Goal: Information Seeking & Learning: Learn about a topic

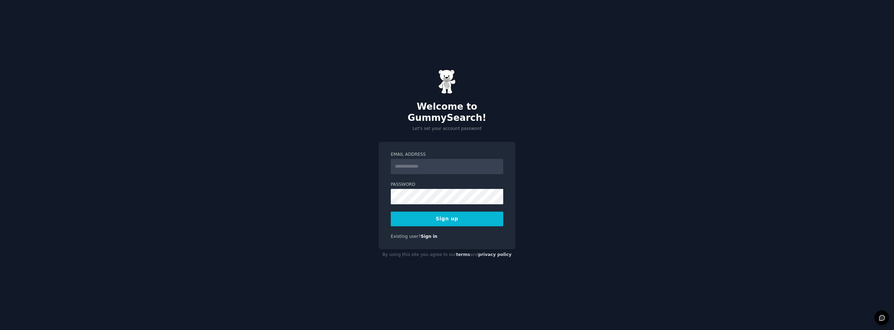
click at [413, 160] on input "Email Address" at bounding box center [447, 166] width 112 height 15
click at [307, 155] on div "Welcome to GummySearch! Let's set your account password Email Address Password …" at bounding box center [447, 165] width 894 height 330
click at [408, 163] on input "Email Address" at bounding box center [447, 166] width 112 height 15
type input "**********"
click at [442, 215] on button "Sign up" at bounding box center [447, 219] width 112 height 15
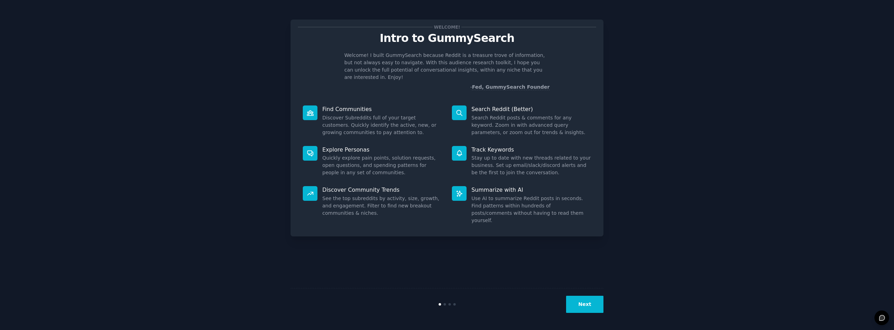
click at [459, 109] on icon at bounding box center [459, 112] width 7 height 7
click at [483, 105] on p "Search Reddit (Better)" at bounding box center [531, 108] width 120 height 7
click at [585, 304] on button "Next" at bounding box center [584, 304] width 37 height 17
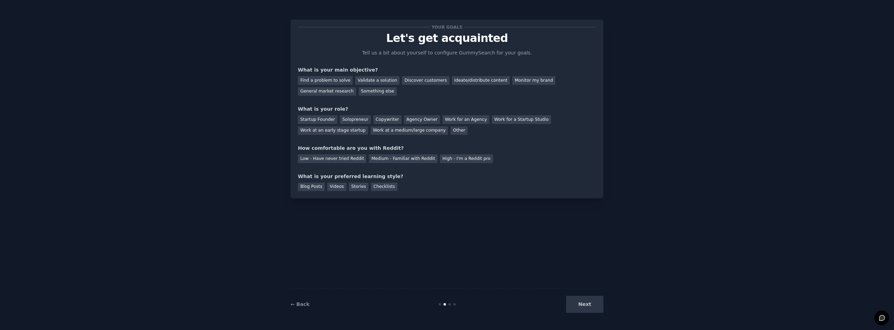
click at [584, 304] on div "Next" at bounding box center [551, 304] width 104 height 17
click at [337, 79] on div "Find a problem to solve" at bounding box center [325, 80] width 55 height 9
click at [376, 77] on div "Validate a solution" at bounding box center [377, 80] width 44 height 9
click at [325, 78] on div "Find a problem to solve" at bounding box center [325, 80] width 55 height 9
click at [579, 303] on div "Next" at bounding box center [551, 304] width 104 height 17
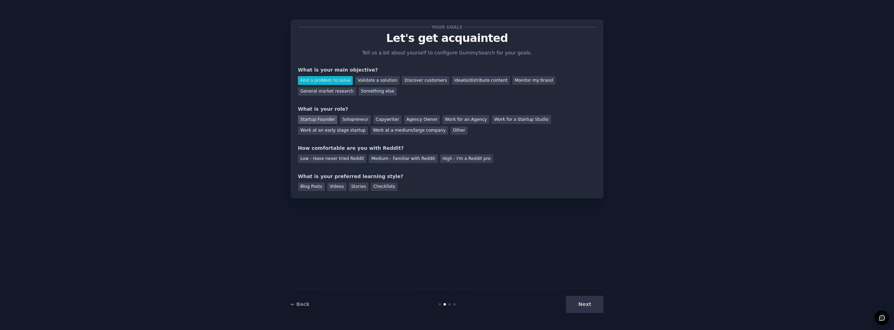
click at [324, 120] on div "Startup Founder" at bounding box center [317, 119] width 39 height 9
click at [342, 120] on div "Solopreneur" at bounding box center [355, 119] width 31 height 9
click at [318, 118] on div "Startup Founder" at bounding box center [317, 119] width 39 height 9
click at [379, 157] on div "Medium - Familiar with Reddit" at bounding box center [403, 158] width 68 height 9
click at [316, 187] on div "Blog Posts" at bounding box center [311, 187] width 27 height 9
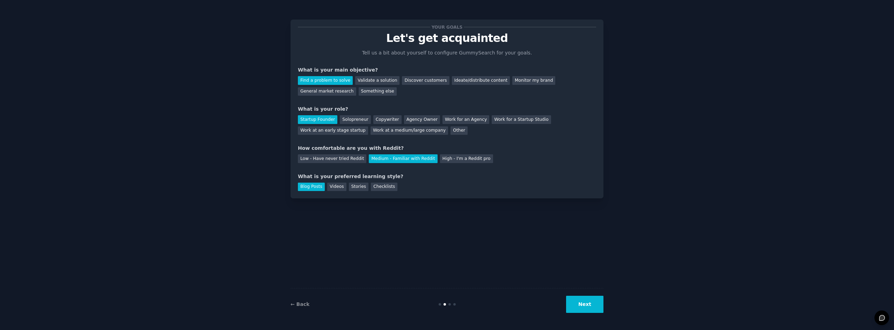
click at [584, 306] on button "Next" at bounding box center [584, 304] width 37 height 17
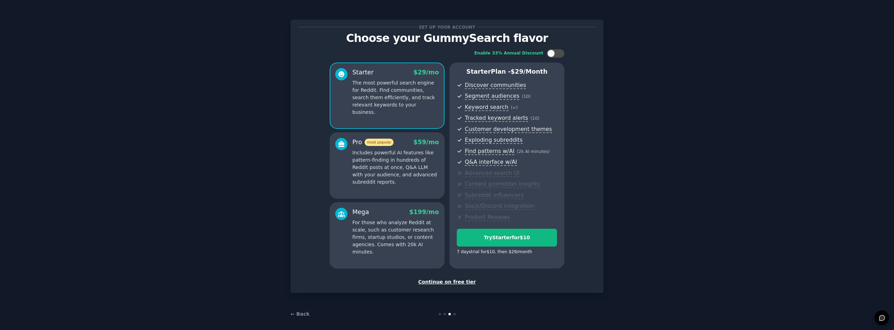
click at [460, 284] on div "Continue on free tier" at bounding box center [447, 281] width 298 height 7
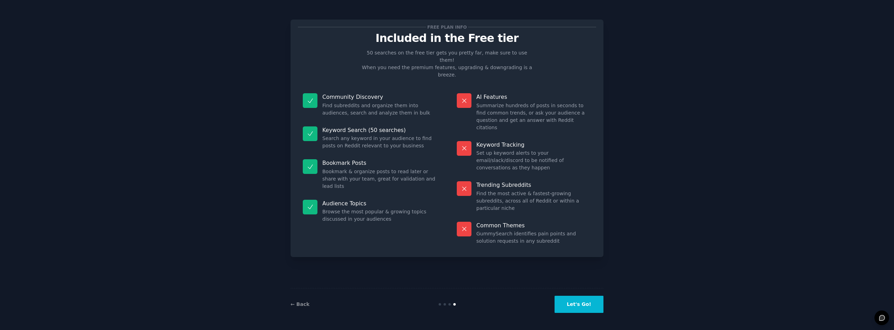
click at [571, 304] on button "Let's Go!" at bounding box center [578, 304] width 49 height 17
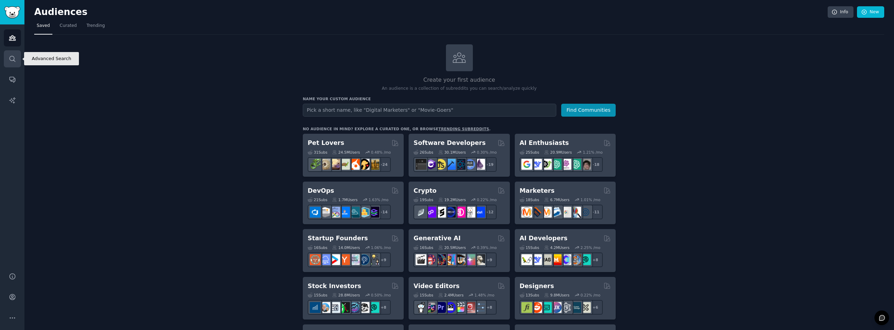
click at [15, 59] on icon "Sidebar" at bounding box center [12, 58] width 7 height 7
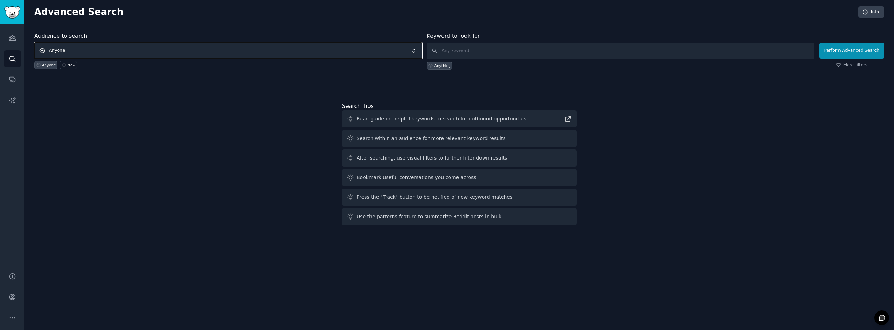
click at [98, 52] on span "Anyone" at bounding box center [227, 51] width 387 height 16
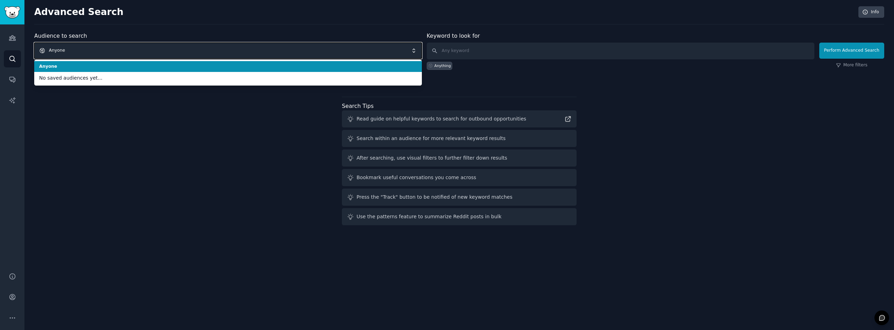
click at [98, 52] on span "Anyone" at bounding box center [227, 51] width 387 height 16
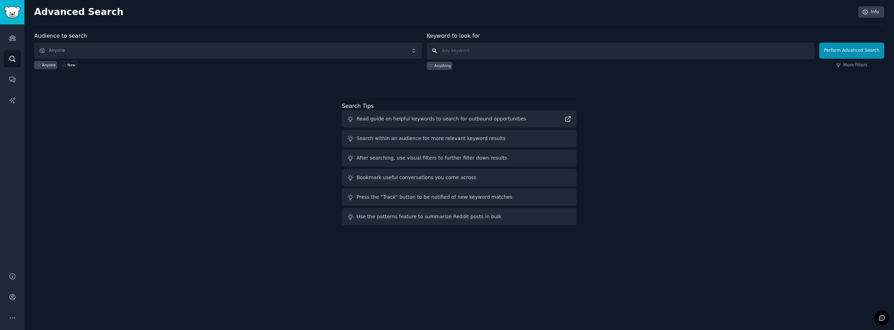
click at [480, 49] on input "text" at bounding box center [620, 51] width 387 height 17
click at [481, 50] on input "text" at bounding box center [620, 51] width 387 height 17
type input "s"
type input "is there a way to"
click at [836, 53] on button "Perform Advanced Search" at bounding box center [851, 51] width 65 height 16
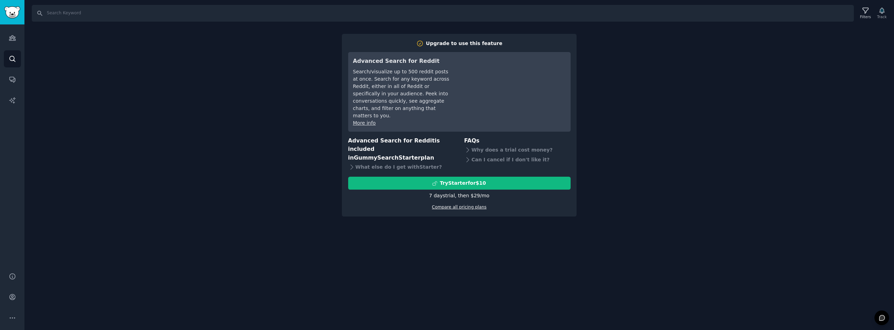
click at [452, 205] on link "Compare all pricing plans" at bounding box center [459, 207] width 54 height 5
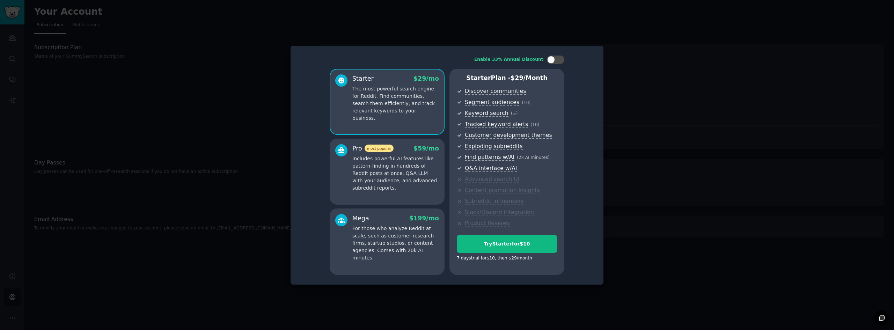
click at [641, 102] on div at bounding box center [447, 165] width 894 height 330
